Goal: Task Accomplishment & Management: Use online tool/utility

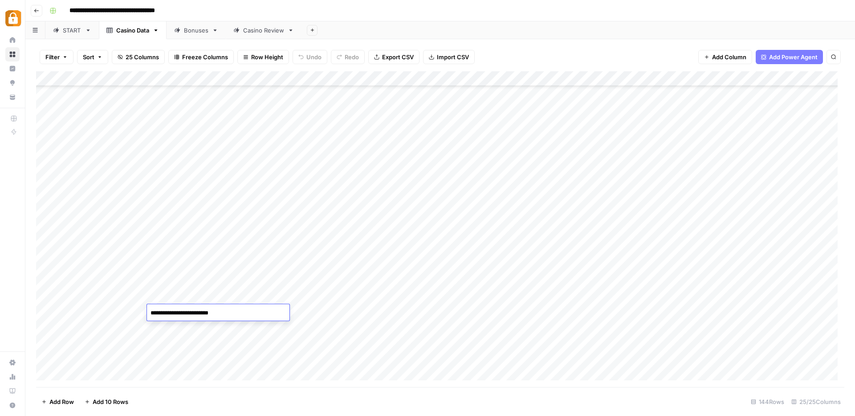
scroll to position [1900, 0]
click at [341, 374] on div "Add Column" at bounding box center [440, 229] width 808 height 316
click at [427, 14] on div "**********" at bounding box center [446, 11] width 800 height 14
click at [267, 28] on div "Casino Review" at bounding box center [263, 30] width 41 height 9
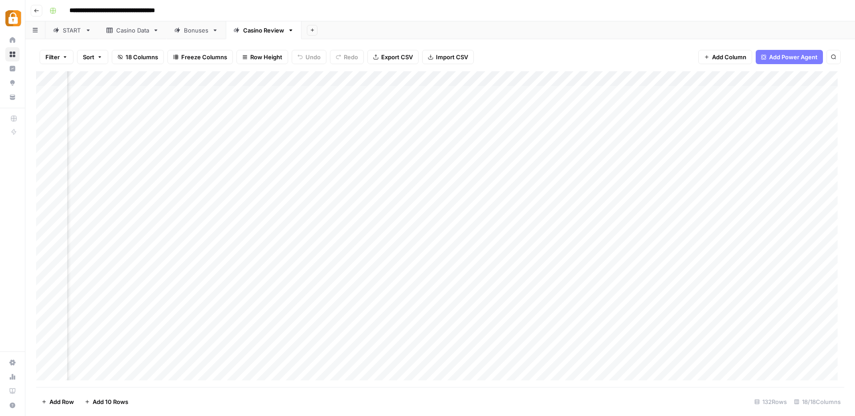
scroll to position [0, 150]
drag, startPoint x: 229, startPoint y: 77, endPoint x: 156, endPoint y: 83, distance: 73.7
click at [156, 83] on div "Add Column" at bounding box center [440, 229] width 808 height 316
